Goal: Task Accomplishment & Management: Manage account settings

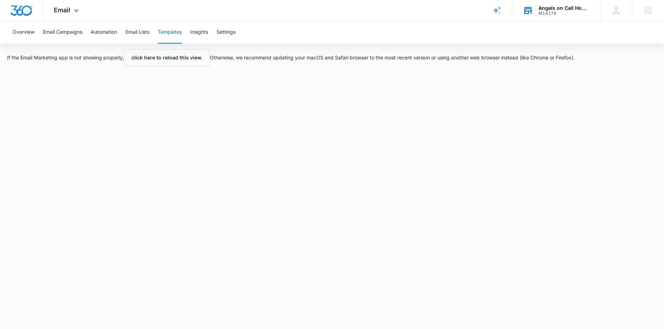
click at [558, 19] on div "Angels on Call Homecare M14178 Your Accounts View All" at bounding box center [556, 10] width 88 height 21
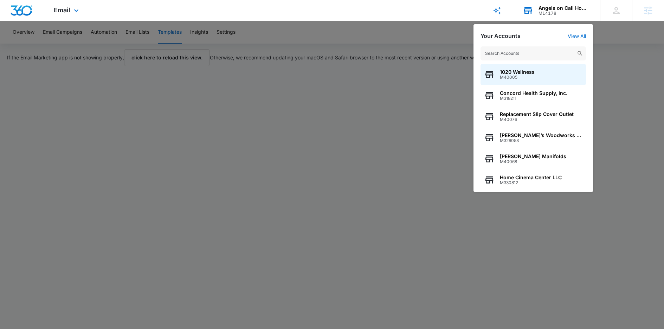
click at [510, 51] on input "text" at bounding box center [532, 53] width 105 height 14
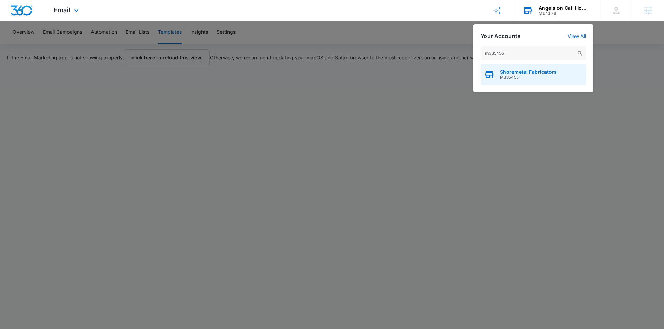
type input "m335455"
click at [525, 68] on div "Shoremetal Fabricators M335455" at bounding box center [532, 74] width 105 height 21
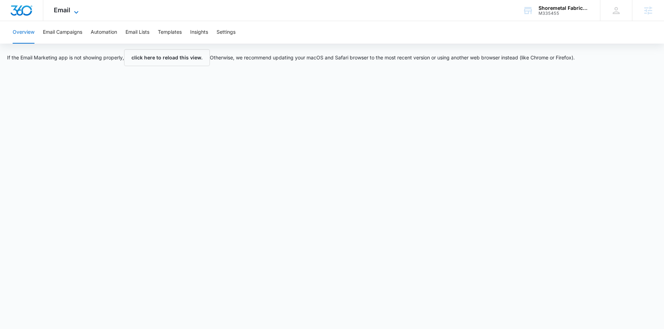
click at [69, 7] on span "Email" at bounding box center [62, 9] width 17 height 7
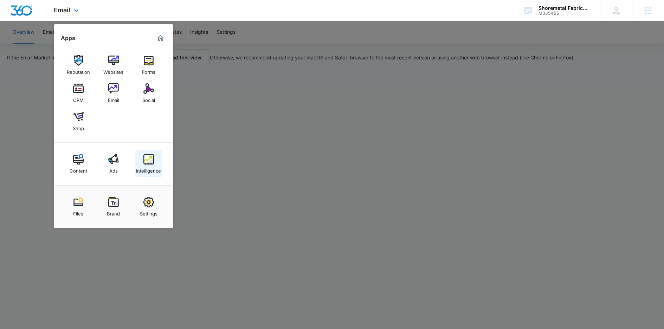
click at [144, 159] on img at bounding box center [148, 159] width 11 height 11
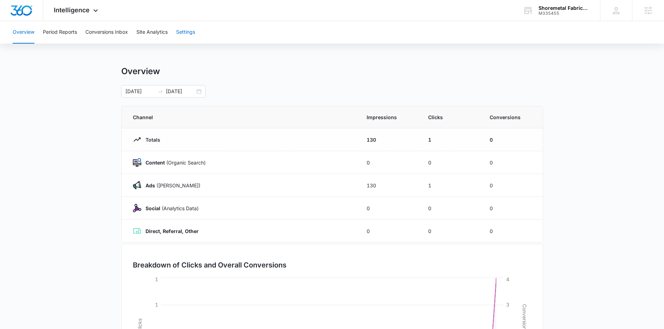
click at [191, 31] on button "Settings" at bounding box center [185, 32] width 19 height 22
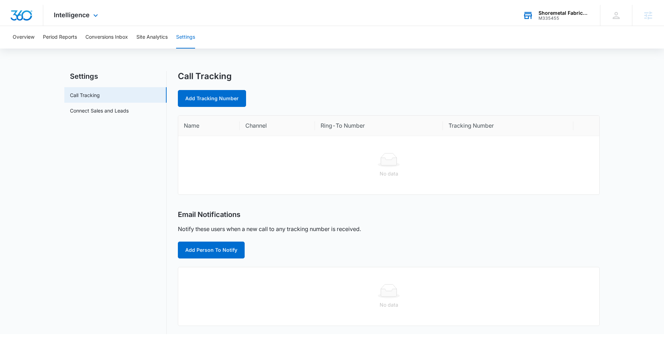
scroll to position [1, 0]
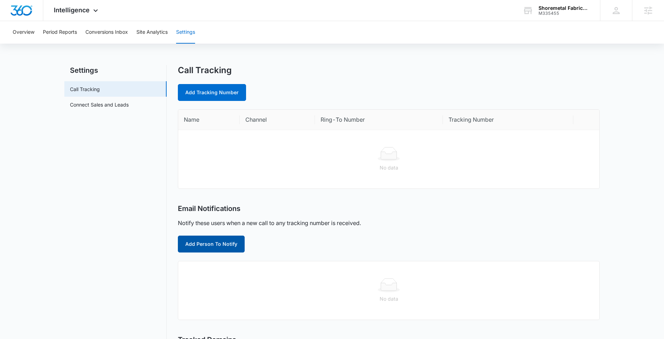
click at [226, 249] on button "Add Person To Notify" at bounding box center [211, 243] width 67 height 17
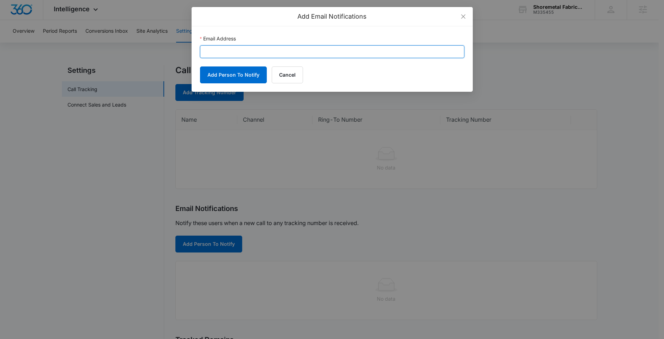
click at [246, 54] on input "Email Address" at bounding box center [332, 51] width 264 height 13
paste input "[EMAIL_ADDRESS][DOMAIN_NAME]"
type input "[EMAIL_ADDRESS][DOMAIN_NAME]"
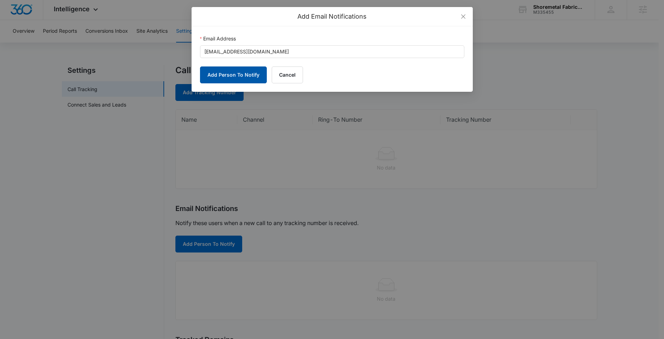
click at [241, 72] on button "Add Person To Notify" at bounding box center [233, 74] width 67 height 17
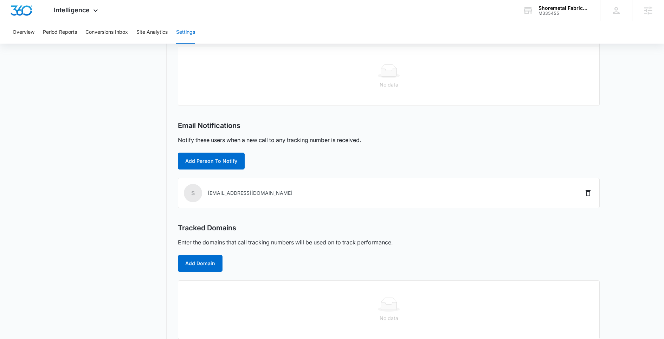
scroll to position [84, 0]
click at [209, 260] on button "Add Domain" at bounding box center [200, 262] width 45 height 17
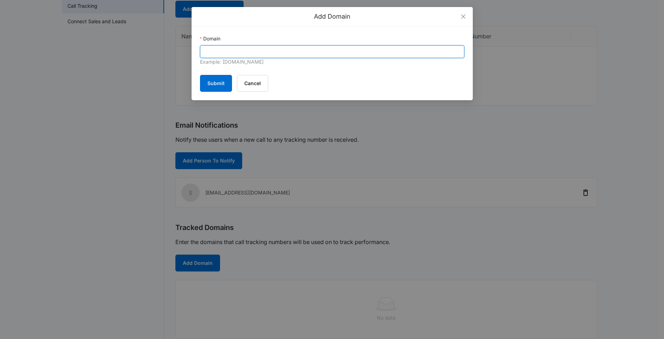
click at [268, 50] on input "Domain" at bounding box center [332, 51] width 264 height 13
paste input "[DOMAIN_NAME]"
type input "[DOMAIN_NAME]"
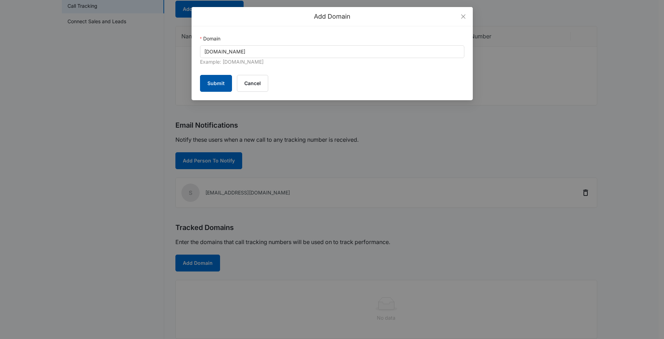
click at [214, 86] on button "Submit" at bounding box center [216, 83] width 32 height 17
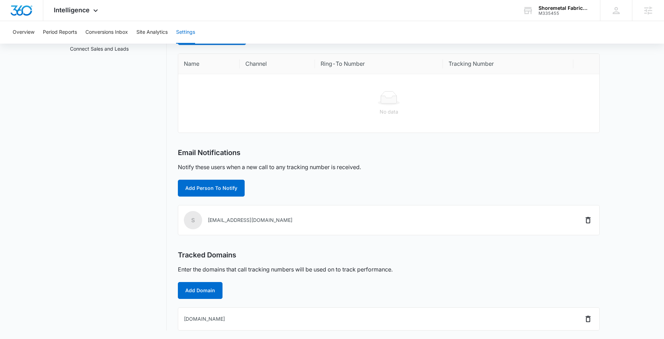
click at [81, 125] on nav "Settings Call Tracking Connect Sales and Leads" at bounding box center [115, 169] width 102 height 321
click at [202, 185] on button "Add Person To Notify" at bounding box center [211, 188] width 67 height 17
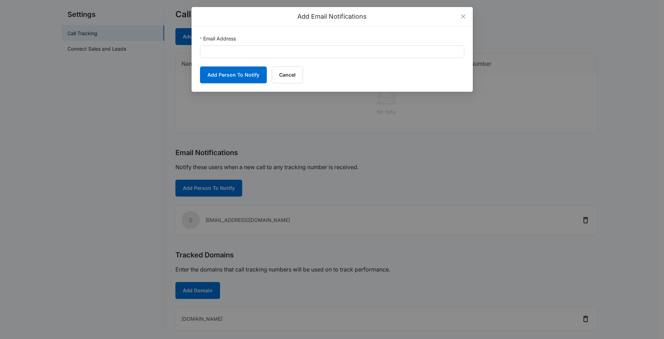
click at [326, 58] on form "Email Address Add Person To Notify Cancel" at bounding box center [332, 59] width 264 height 48
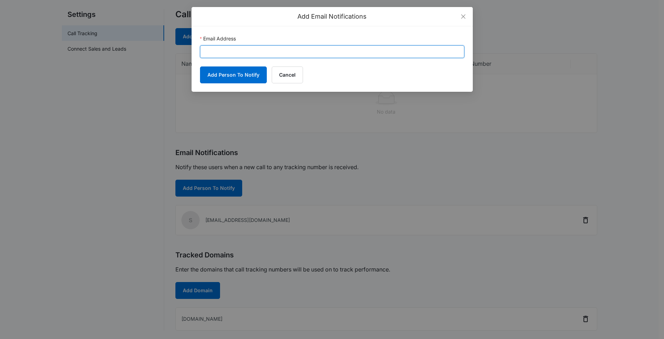
click at [322, 56] on input "Email Address" at bounding box center [332, 51] width 264 height 13
paste input "[PERSON_NAME][EMAIL_ADDRESS][PERSON_NAME][DOMAIN_NAME]"
type input "[PERSON_NAME][EMAIL_ADDRESS][PERSON_NAME][DOMAIN_NAME]"
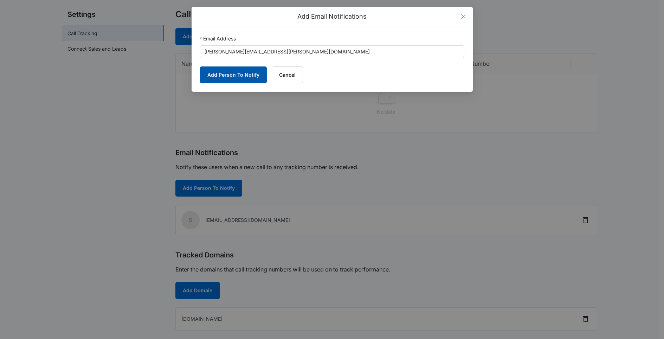
click at [228, 78] on button "Add Person To Notify" at bounding box center [233, 74] width 67 height 17
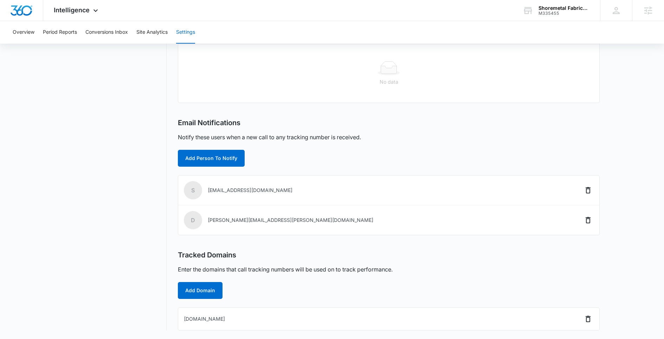
scroll to position [0, 0]
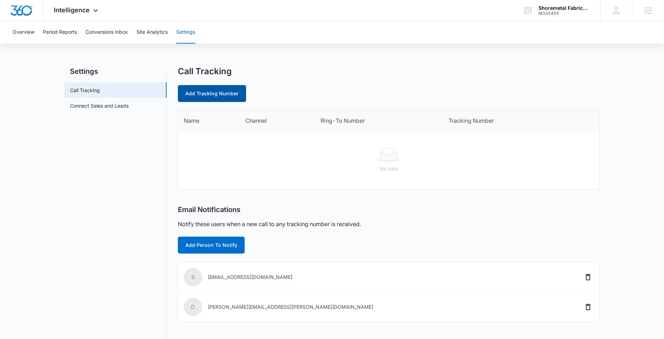
click at [234, 94] on link "Add Tracking Number" at bounding box center [212, 93] width 68 height 17
select select "by_area_code"
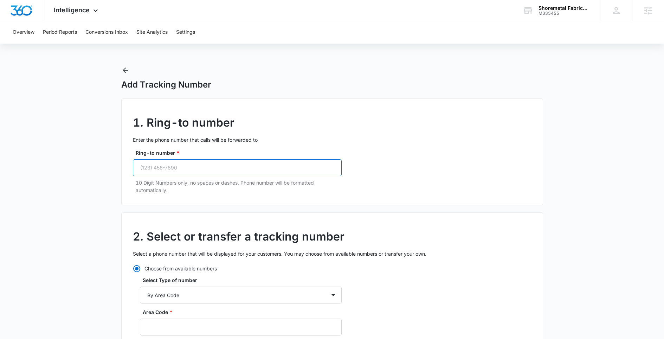
click at [241, 161] on input "Ring-to number *" at bounding box center [237, 167] width 209 height 17
paste input "(302) 222-0477"
type input "(302) 222-0477"
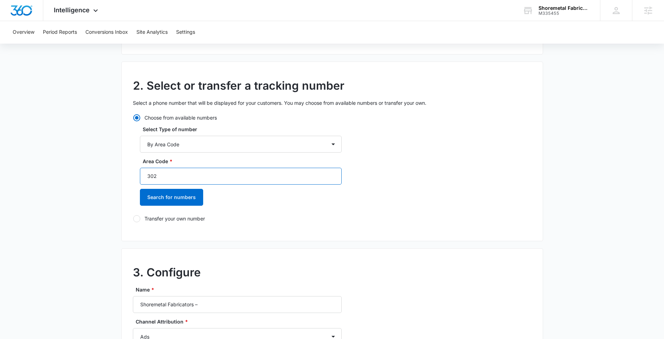
scroll to position [157, 0]
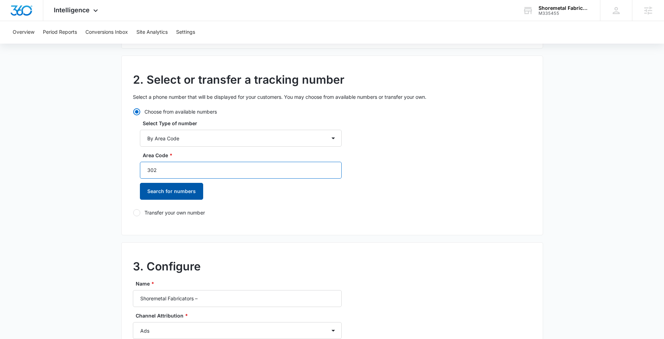
type input "302"
click at [178, 187] on button "Search for numbers" at bounding box center [171, 191] width 63 height 17
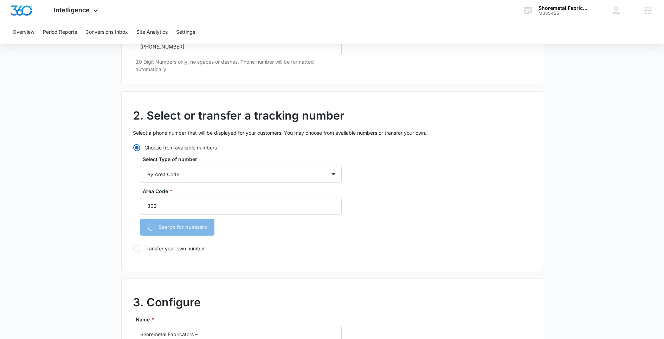
scroll to position [87, 0]
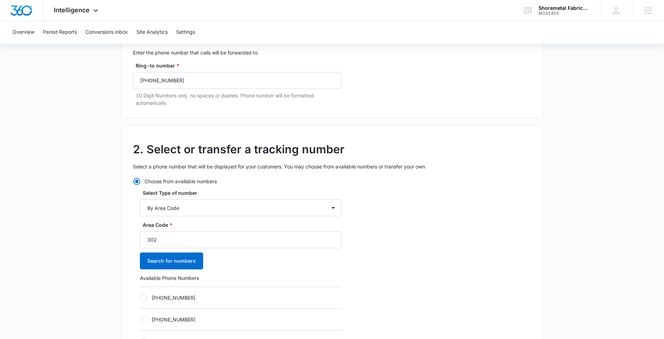
click at [146, 300] on div at bounding box center [143, 297] width 7 height 7
click at [140, 298] on input "[PHONE_NUMBER]" at bounding box center [140, 297] width 0 height 0
radio input "true"
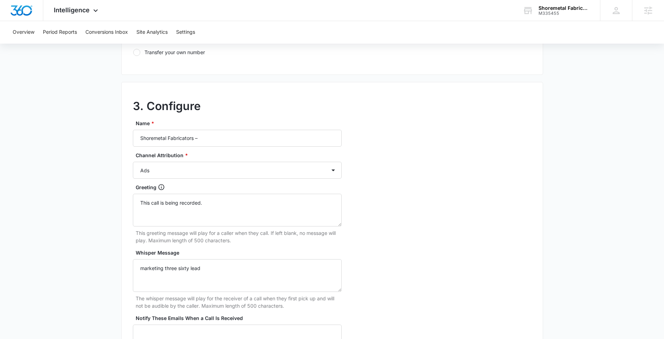
scroll to position [565, 0]
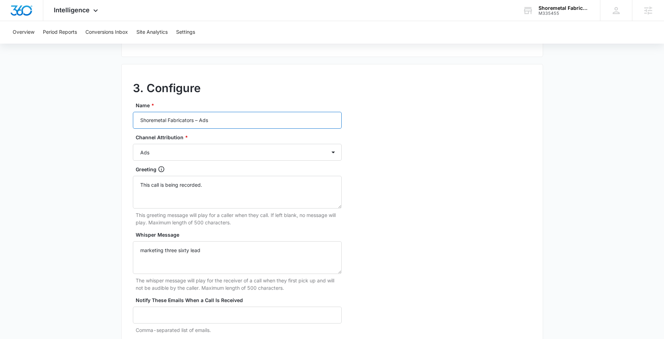
type input "Shoremetal Fabricators – Ads"
click at [446, 172] on div "3. Configure Name * Shoremetal Fabricators – Ads Channel Attribution * Ads Loca…" at bounding box center [332, 220] width 422 height 312
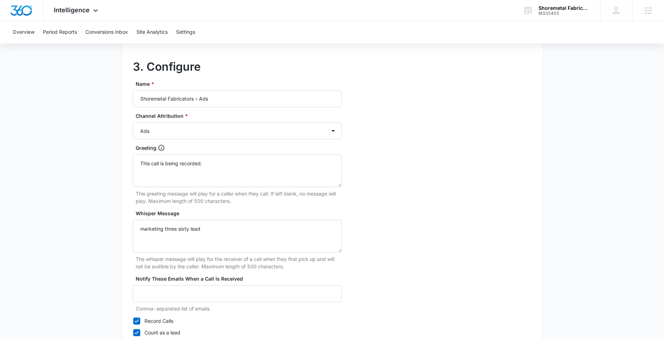
scroll to position [639, 0]
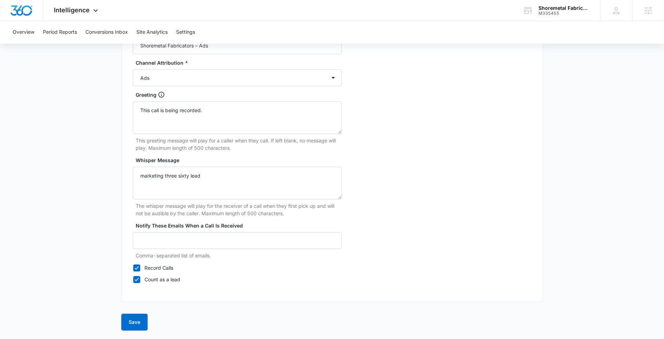
click at [134, 322] on button "Save" at bounding box center [134, 321] width 26 height 17
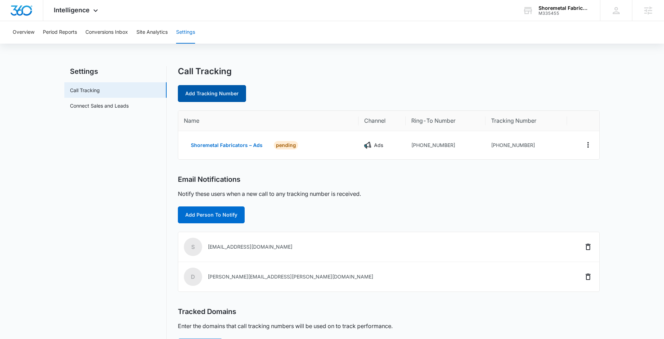
click at [217, 90] on link "Add Tracking Number" at bounding box center [212, 93] width 68 height 17
select select "by_area_code"
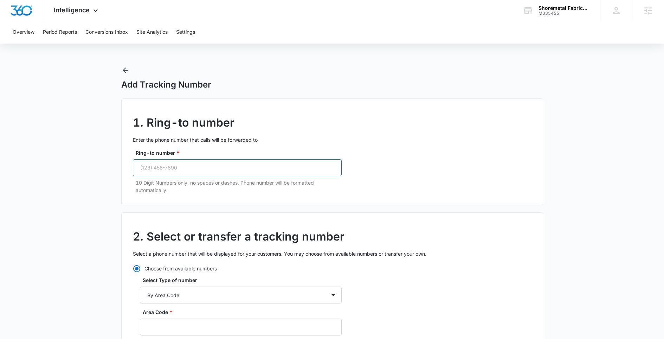
click at [266, 175] on input "Ring-to number *" at bounding box center [237, 167] width 209 height 17
click at [268, 172] on input "Ring-to number *" at bounding box center [237, 167] width 209 height 17
paste input "(302) 222-0477"
type input "(302) 222-0477"
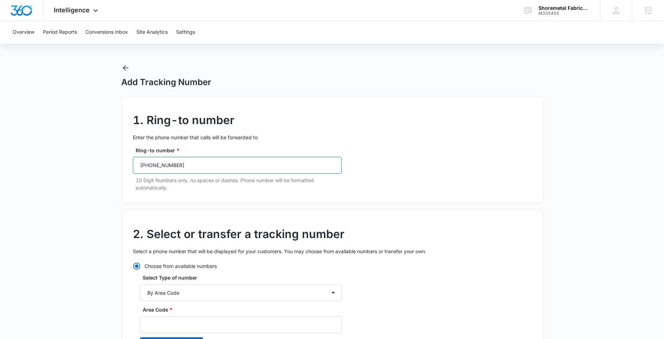
scroll to position [31, 0]
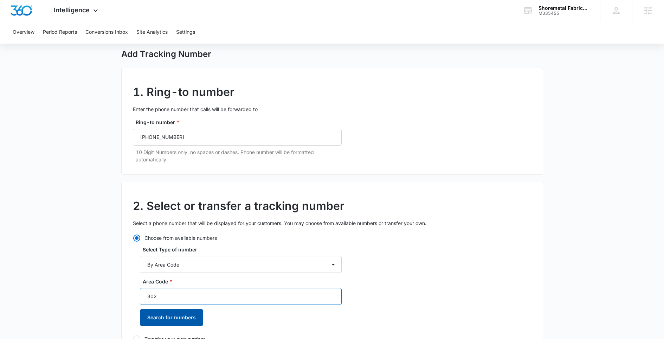
type input "302"
click at [161, 324] on button "Search for numbers" at bounding box center [171, 317] width 63 height 17
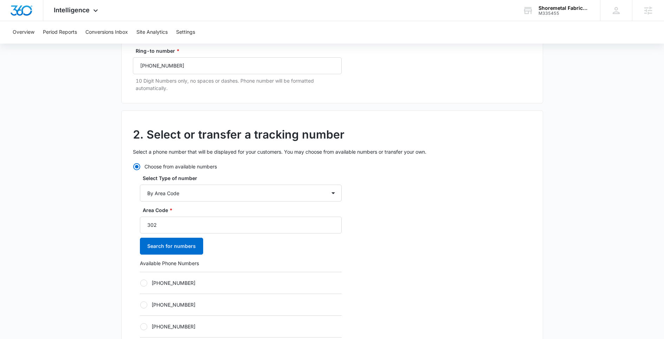
scroll to position [114, 0]
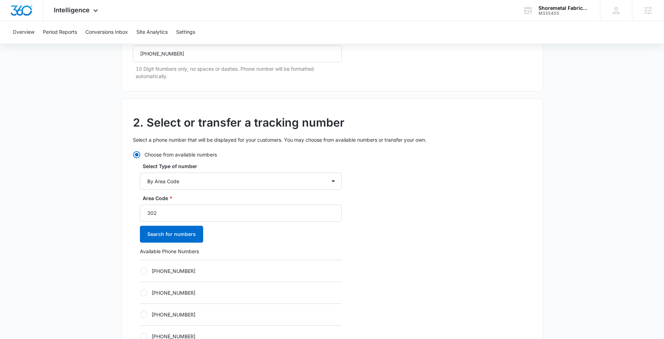
click at [174, 292] on label "[PHONE_NUMBER]" at bounding box center [241, 292] width 202 height 7
click at [140, 292] on input "[PHONE_NUMBER]" at bounding box center [140, 292] width 0 height 0
radio input "true"
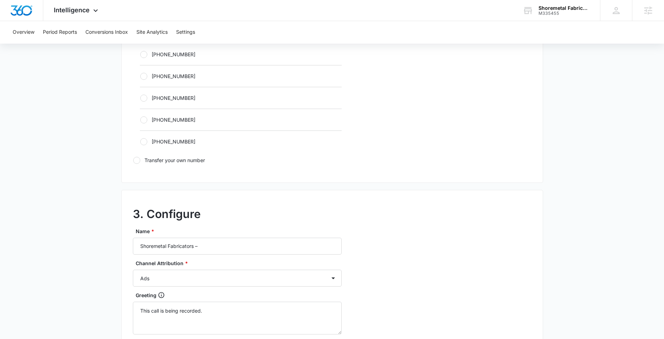
scroll to position [457, 0]
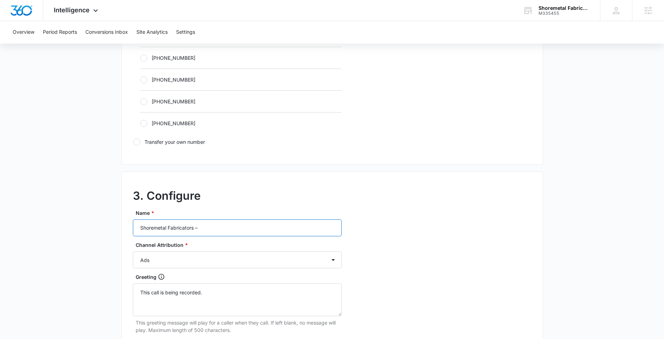
click at [265, 226] on input "Shoremetal Fabricators –" at bounding box center [237, 227] width 209 height 17
click at [303, 231] on input "Shoremetal Fabricators –" at bounding box center [237, 227] width 209 height 17
paste input "Content"
type input "Shoremetal Fabricators – Content"
drag, startPoint x: 463, startPoint y: 257, endPoint x: 391, endPoint y: 264, distance: 72.7
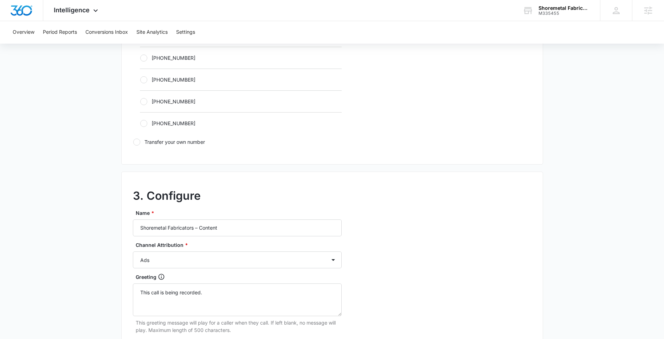
click at [463, 257] on div "3. Configure Name * Shoremetal Fabricators – Content Channel Attribution * Ads …" at bounding box center [332, 327] width 422 height 312
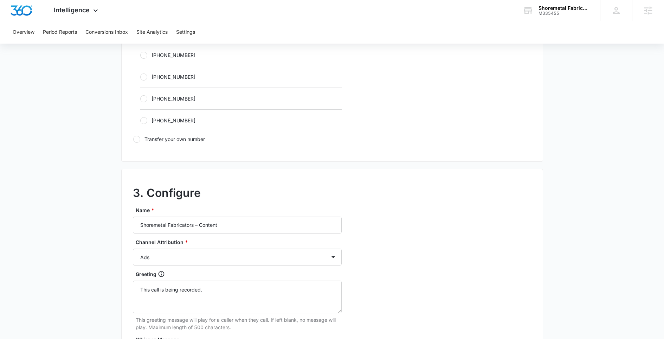
scroll to position [461, 0]
click at [227, 246] on div "Channel Attribution * Ads Local Service Ads Content Social Other" at bounding box center [237, 251] width 209 height 27
select select "CONTENT"
click at [419, 261] on div "3. Configure Name * Shoremetal Fabricators – Content Channel Attribution * Ads …" at bounding box center [332, 324] width 422 height 312
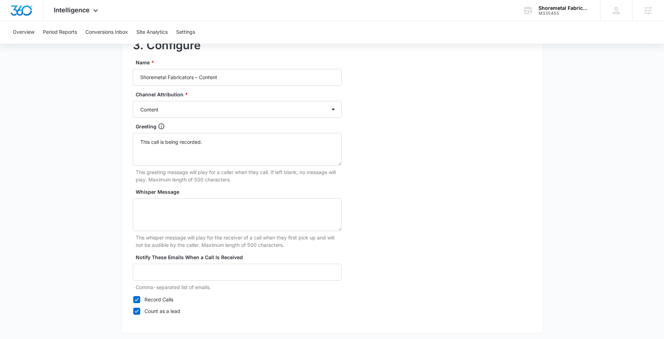
scroll to position [639, 0]
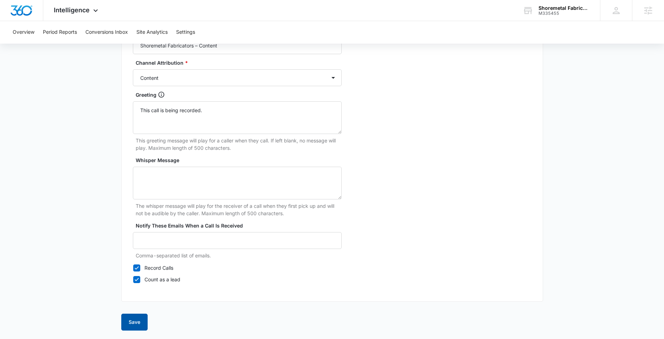
click at [130, 316] on button "Save" at bounding box center [134, 321] width 26 height 17
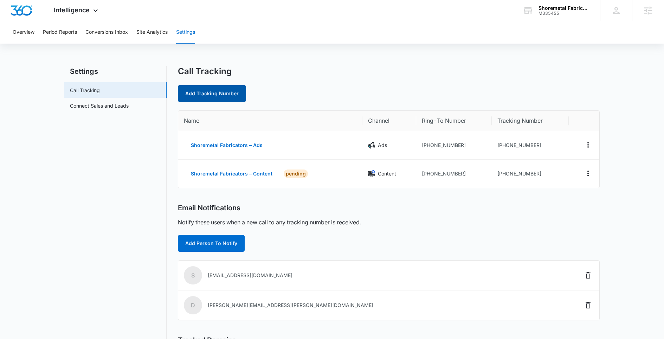
click at [226, 90] on link "Add Tracking Number" at bounding box center [212, 93] width 68 height 17
select select "by_area_code"
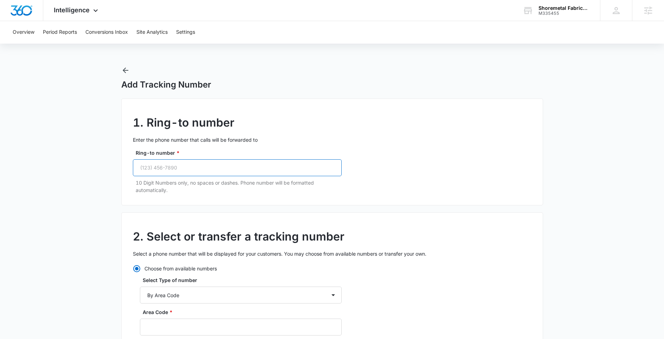
click at [287, 168] on input "Ring-to number *" at bounding box center [237, 167] width 209 height 17
paste input "(302) 222-0477"
type input "(302) 222-0477"
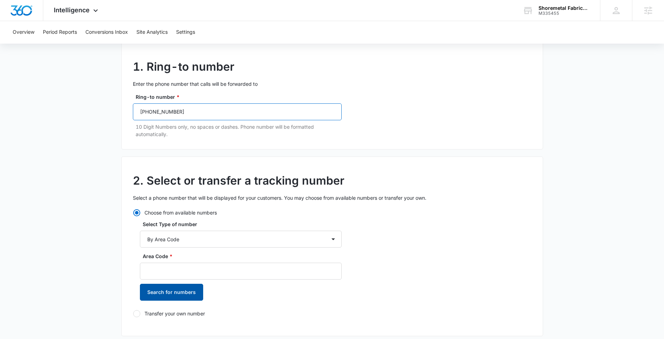
scroll to position [134, 0]
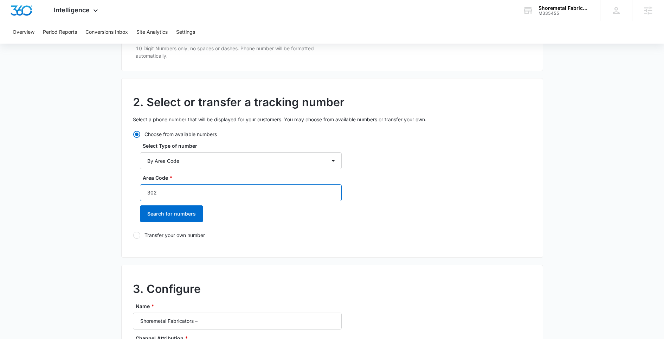
type input "302"
click at [186, 219] on button "Search for numbers" at bounding box center [171, 213] width 63 height 17
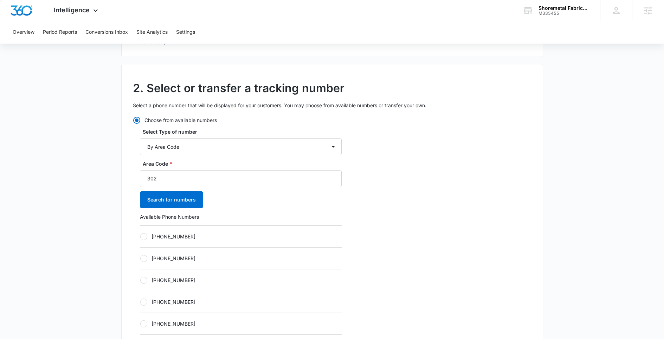
scroll to position [197, 0]
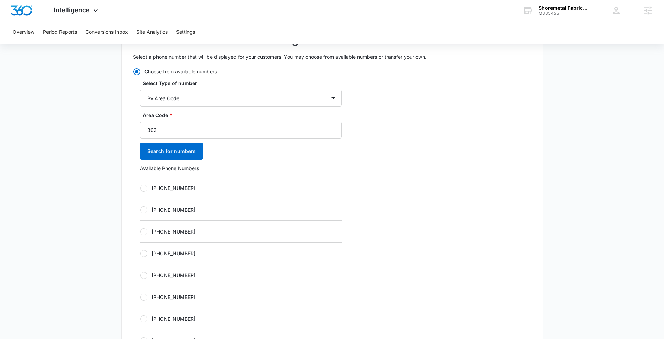
click at [164, 227] on div "[PHONE_NUMBER]" at bounding box center [241, 231] width 202 height 22
click at [163, 228] on label "[PHONE_NUMBER]" at bounding box center [241, 231] width 202 height 7
click at [140, 231] on input "[PHONE_NUMBER]" at bounding box center [140, 231] width 0 height 0
radio input "true"
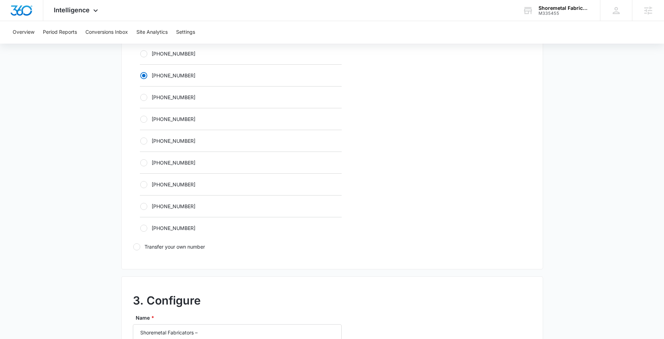
scroll to position [462, 0]
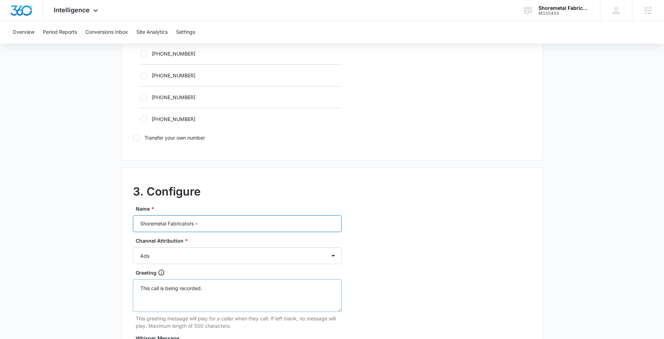
paste input "Social"
click at [203, 231] on input "Shoremetal Fabricators – Social" at bounding box center [237, 223] width 209 height 17
type input "Shoremetal Fabricators – Social"
click at [184, 246] on div "Channel Attribution * Ads Local Service Ads Content Social Other" at bounding box center [237, 250] width 209 height 27
select select "SOCIAL"
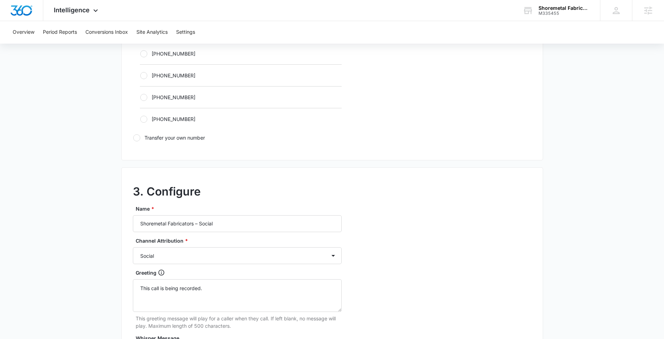
click at [533, 279] on div "3. Configure Name * Shoremetal Fabricators – Social Channel Attribution * Ads L…" at bounding box center [332, 323] width 422 height 312
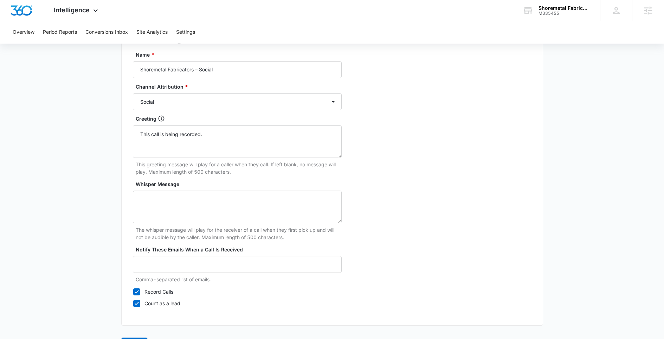
scroll to position [639, 0]
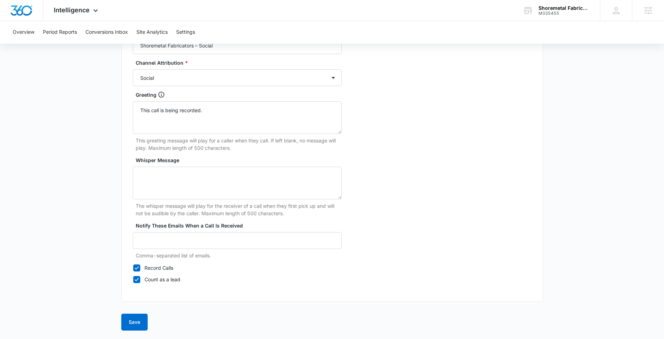
click at [135, 317] on button "Save" at bounding box center [134, 321] width 26 height 17
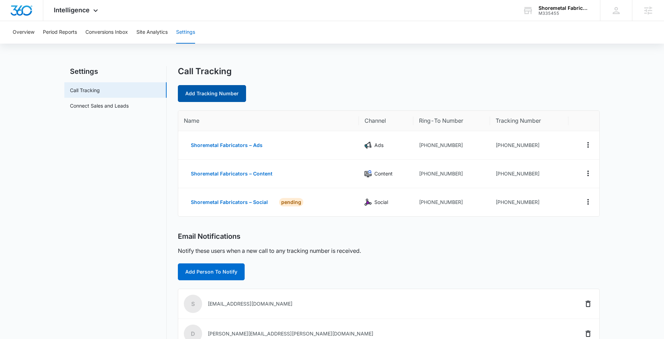
click at [226, 87] on link "Add Tracking Number" at bounding box center [212, 93] width 68 height 17
select select "by_area_code"
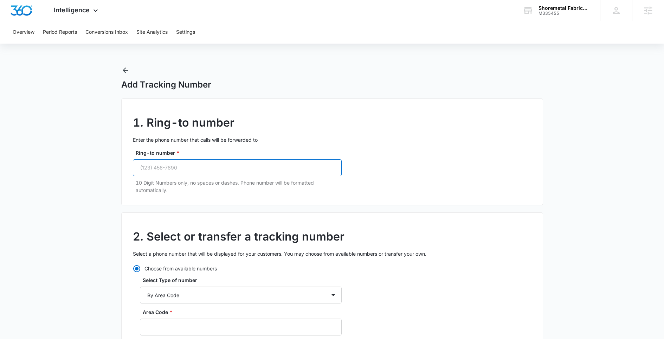
click at [198, 162] on input "Ring-to number *" at bounding box center [237, 167] width 209 height 17
paste input "(302) 222-0477"
type input "(302) 222-0477"
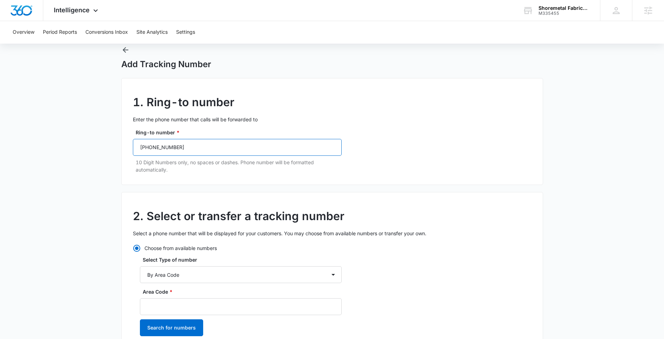
scroll to position [87, 0]
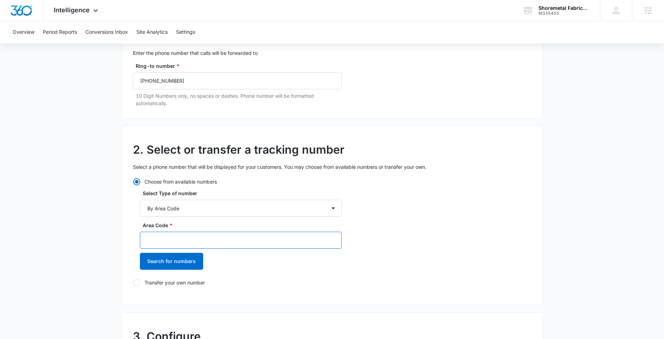
drag, startPoint x: 158, startPoint y: 243, endPoint x: 167, endPoint y: 242, distance: 8.8
click at [170, 240] on input "Area Code *" at bounding box center [241, 240] width 202 height 17
type input "302"
click at [475, 268] on div "2. Select or transfer a tracking number Select a phone number that will be disp…" at bounding box center [332, 215] width 422 height 180
click at [193, 271] on div "Area Code * 302 Search for numbers" at bounding box center [241, 247] width 202 height 53
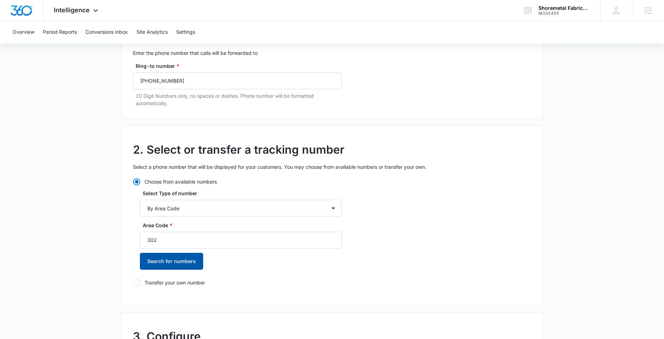
click at [188, 267] on button "Search for numbers" at bounding box center [171, 261] width 63 height 17
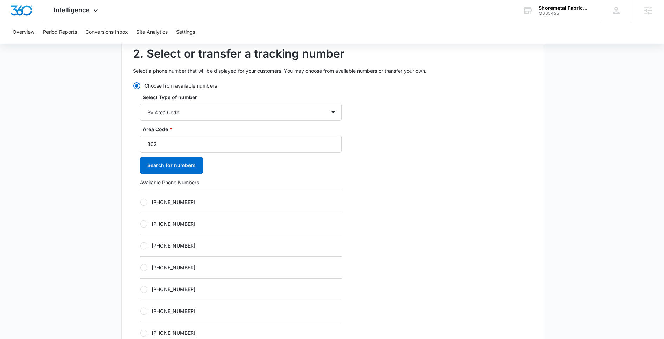
scroll to position [213, 0]
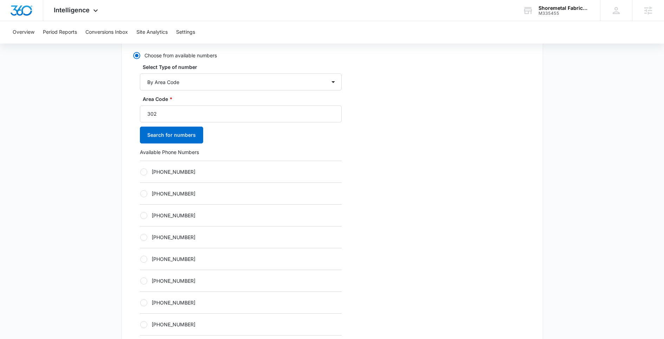
click at [172, 233] on div "[PHONE_NUMBER]" at bounding box center [241, 237] width 202 height 22
click at [170, 233] on label "[PHONE_NUMBER]" at bounding box center [241, 236] width 202 height 7
click at [140, 237] on input "[PHONE_NUMBER]" at bounding box center [140, 237] width 0 height 0
radio input "true"
click at [542, 270] on div "2. Select or transfer a tracking number Select a phone number that will be disp…" at bounding box center [332, 204] width 422 height 410
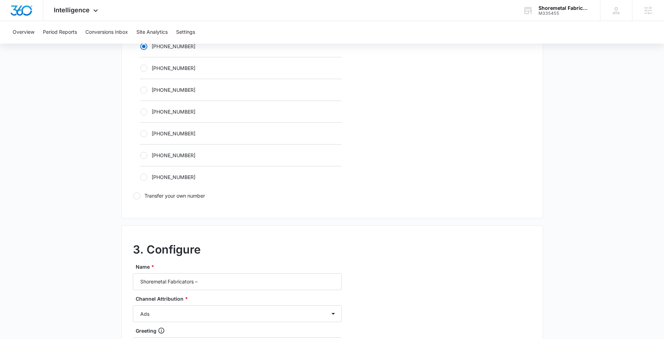
scroll to position [464, 0]
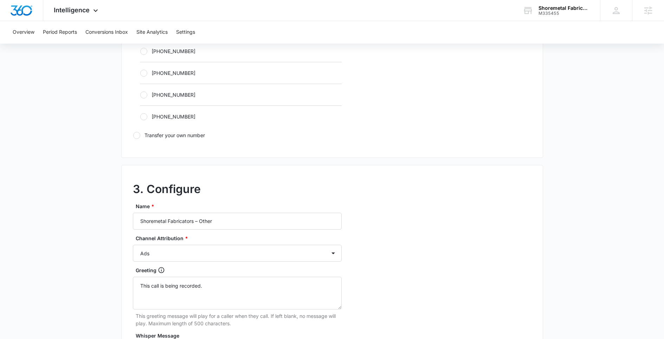
type input "Shoremetal Fabricators – Other"
select select "OTHER"
click at [432, 272] on div "3. Configure Name * Shoremetal Fabricators – Other Channel Attribution * Ads Lo…" at bounding box center [332, 321] width 422 height 312
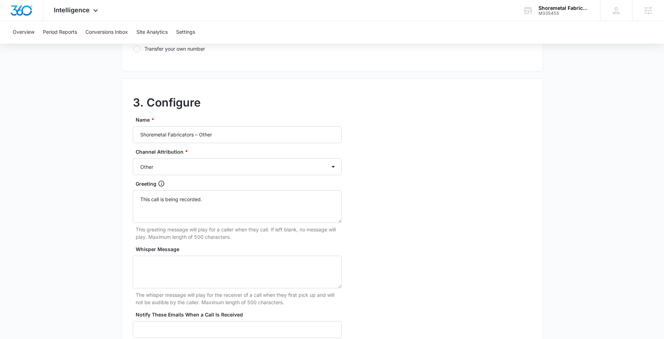
scroll to position [639, 0]
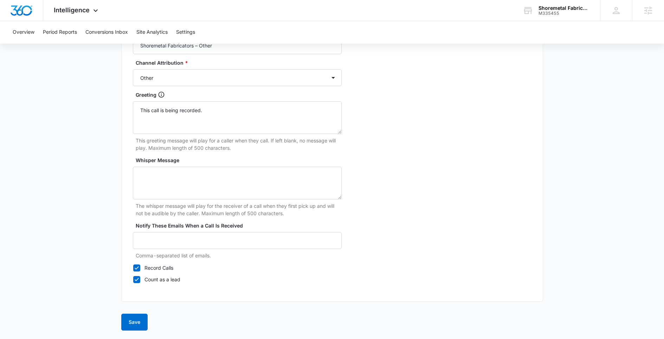
click at [130, 317] on button "Save" at bounding box center [134, 321] width 26 height 17
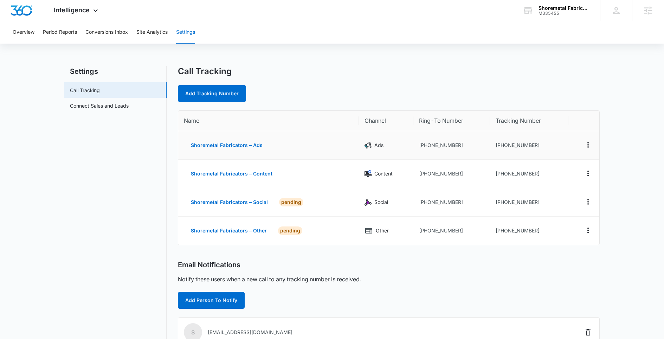
scroll to position [0, 0]
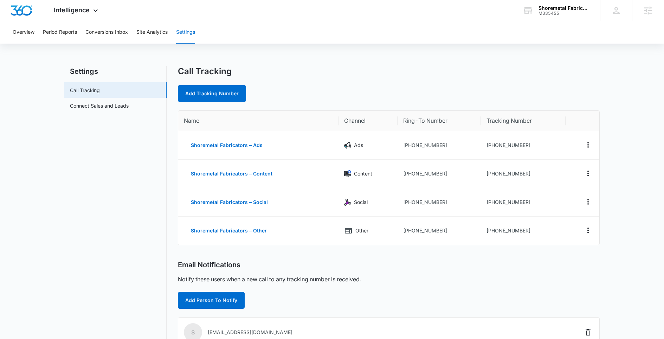
drag, startPoint x: 616, startPoint y: 225, endPoint x: 617, endPoint y: 229, distance: 4.3
click at [616, 225] on main "Settings Call Tracking Connect Sales and Leads Call Tracking Add Tracking Numbe…" at bounding box center [332, 273] width 664 height 415
drag, startPoint x: 610, startPoint y: 234, endPoint x: 182, endPoint y: 113, distance: 444.6
click at [182, 113] on main "Settings Call Tracking Connect Sales and Leads Call Tracking Add Tracking Numbe…" at bounding box center [332, 273] width 664 height 415
copy colgroup
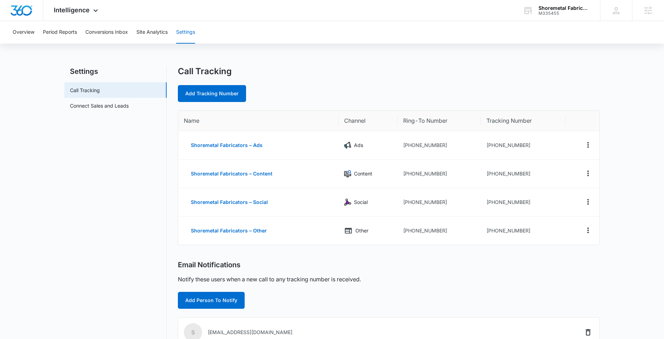
click at [580, 228] on td at bounding box center [582, 230] width 34 height 28
click at [610, 235] on main "Settings Call Tracking Connect Sales and Leads Call Tracking Add Tracking Numbe…" at bounding box center [332, 273] width 664 height 415
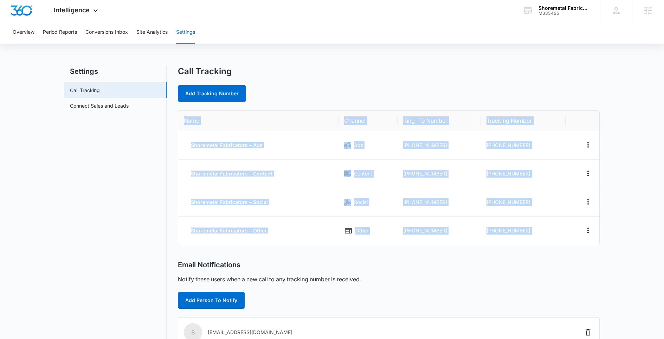
drag, startPoint x: 624, startPoint y: 260, endPoint x: 173, endPoint y: 102, distance: 477.6
click at [173, 102] on main "Settings Call Tracking Connect Sales and Leads Call Tracking Add Tracking Numbe…" at bounding box center [332, 273] width 664 height 415
copy table "Name Channel Ring-To Number Tracking Number Shoremetal Fabricators – Ads Ads [P…"
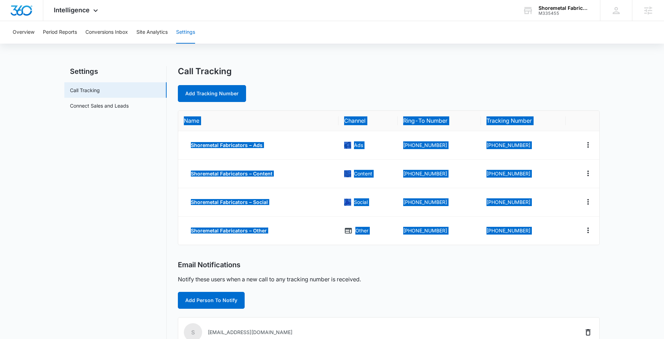
click at [626, 212] on main "Settings Call Tracking Connect Sales and Leads Call Tracking Add Tracking Numbe…" at bounding box center [332, 273] width 664 height 415
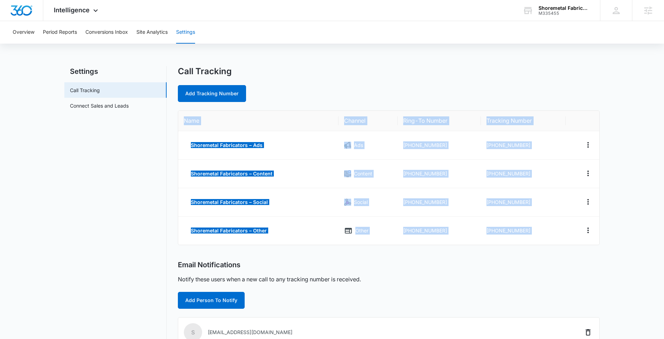
click at [626, 212] on main "Settings Call Tracking Connect Sales and Leads Call Tracking Add Tracking Numbe…" at bounding box center [332, 273] width 664 height 415
click at [632, 196] on main "Settings Call Tracking Connect Sales and Leads Call Tracking Add Tracking Numbe…" at bounding box center [332, 273] width 664 height 415
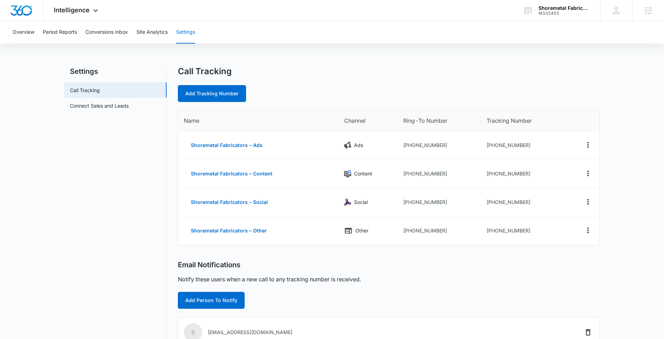
click at [633, 196] on main "Settings Call Tracking Connect Sales and Leads Call Tracking Add Tracking Numbe…" at bounding box center [332, 273] width 664 height 415
